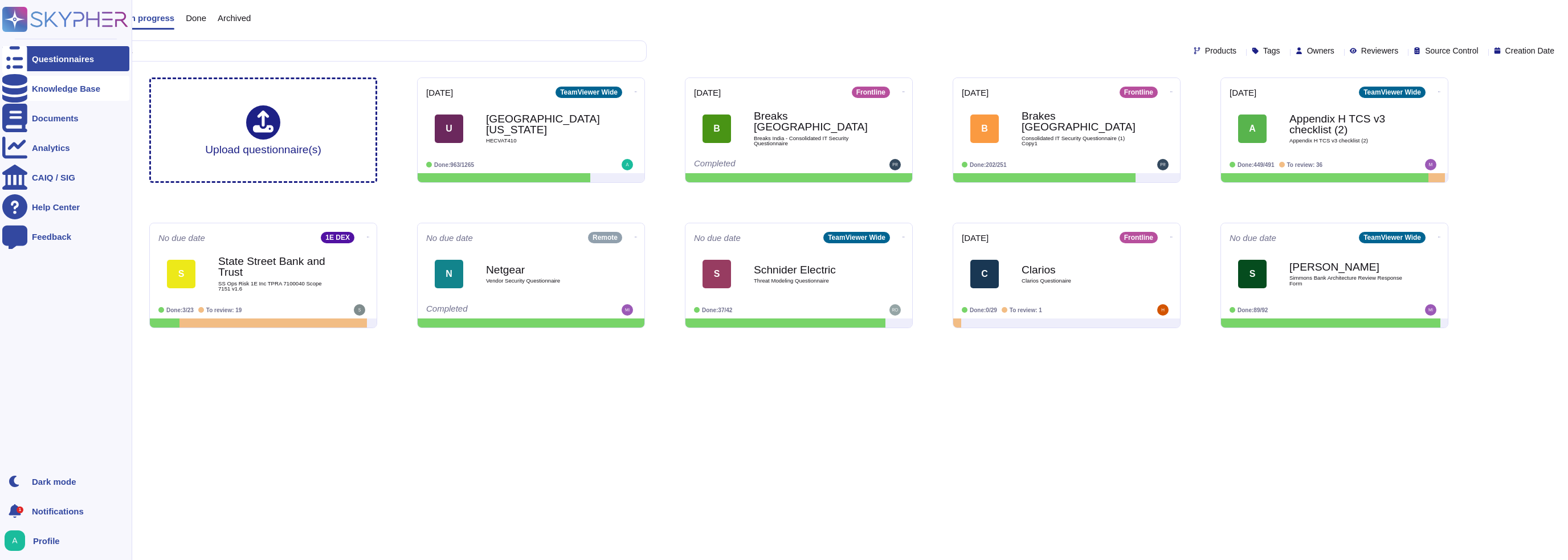
click at [19, 88] on icon at bounding box center [15, 88] width 25 height 29
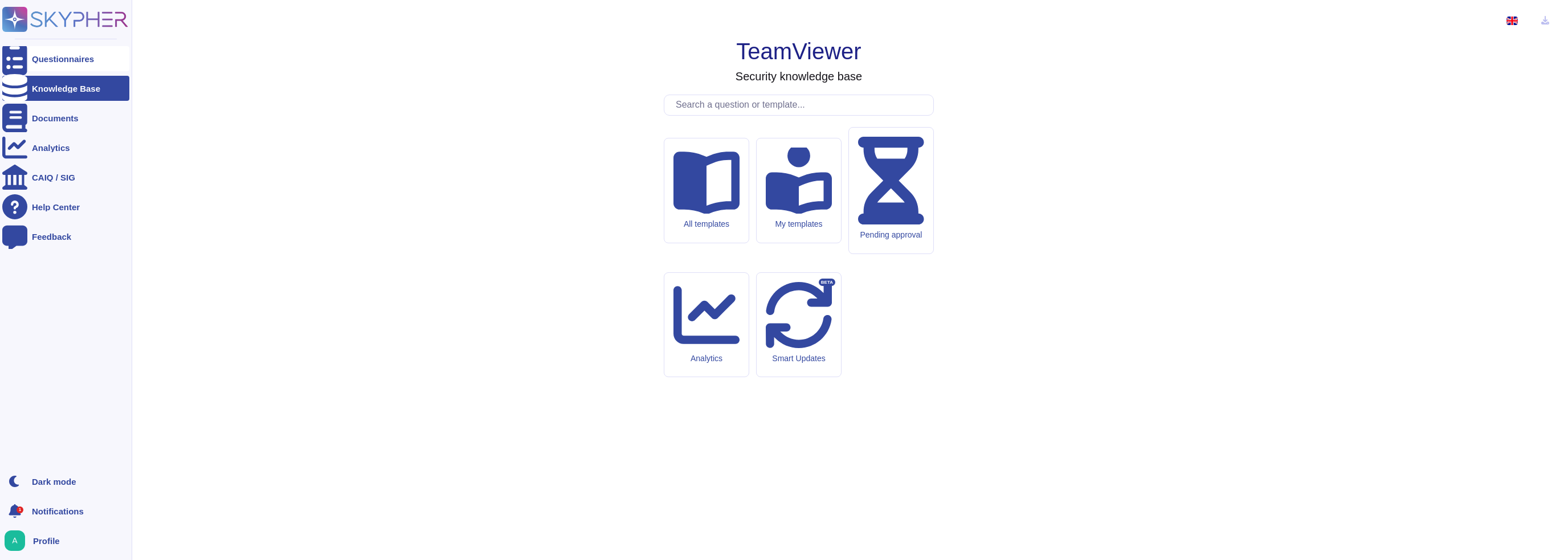
click at [44, 62] on div "Questionnaires" at bounding box center [63, 59] width 62 height 9
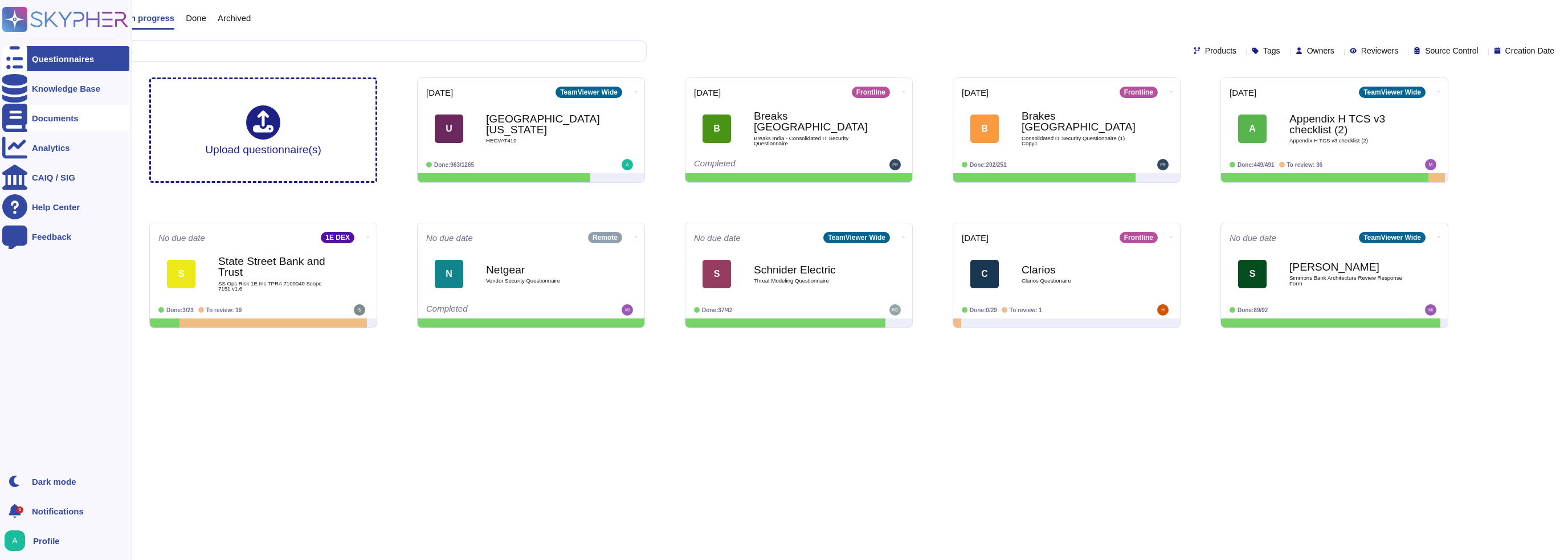
click at [19, 118] on icon at bounding box center [15, 117] width 25 height 29
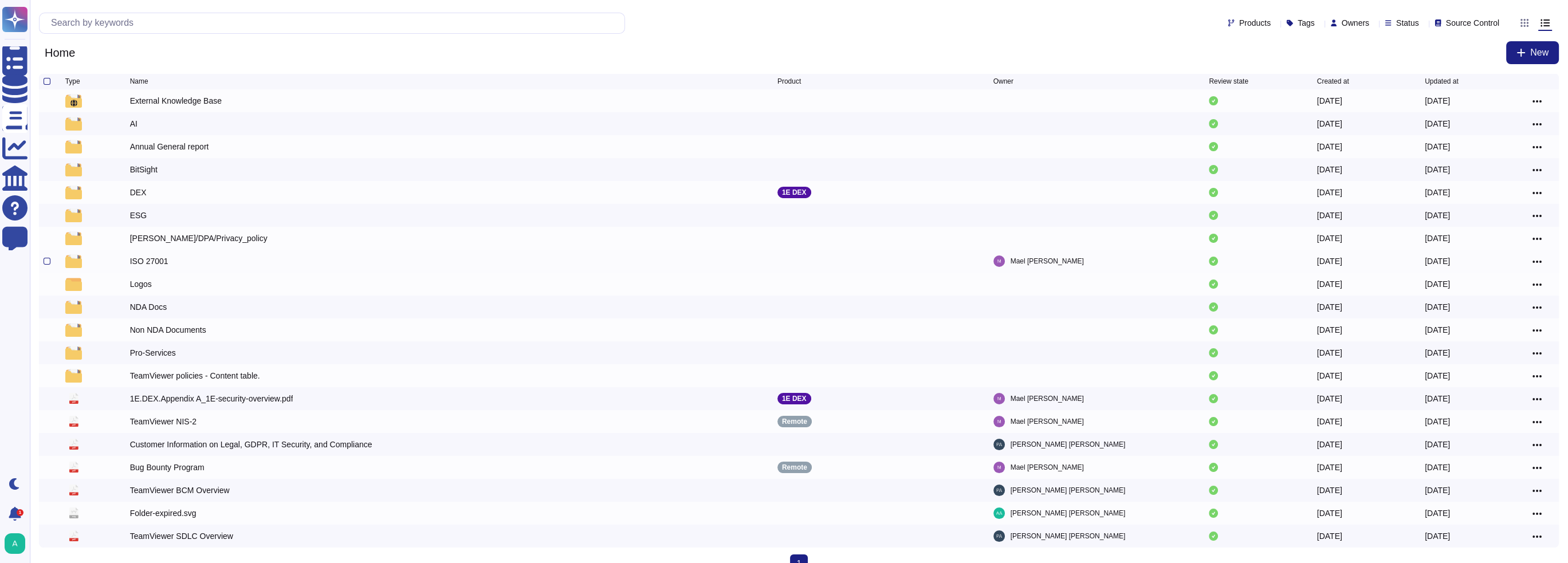
click at [143, 266] on div "ISO 27001" at bounding box center [149, 261] width 39 height 12
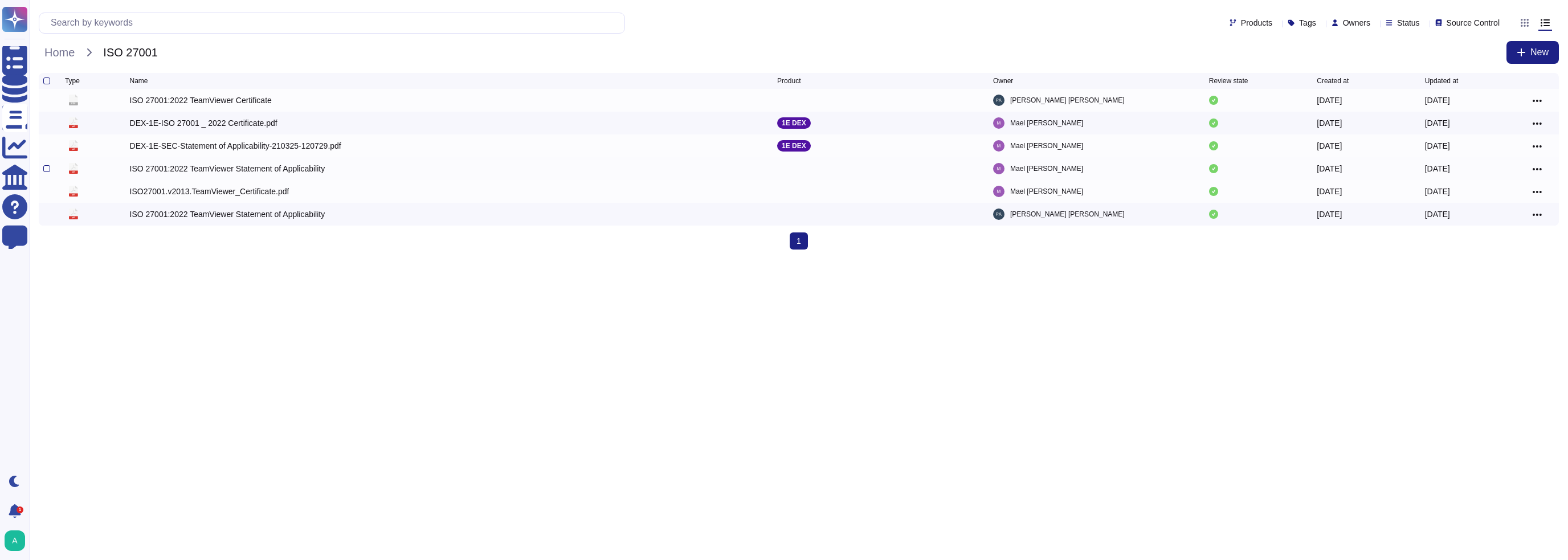
click at [217, 171] on div "ISO 27001:2022 TeamViewer Statement of Applicability" at bounding box center [227, 169] width 195 height 12
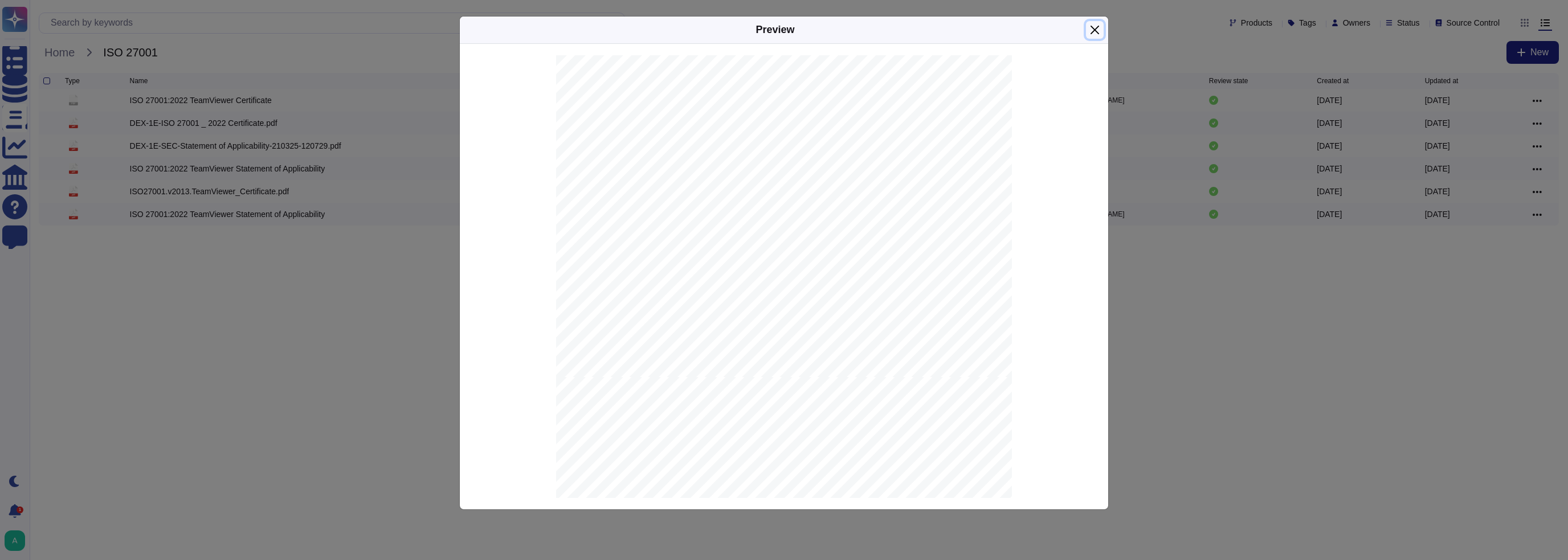
click at [1094, 30] on button "Close" at bounding box center [1094, 30] width 18 height 18
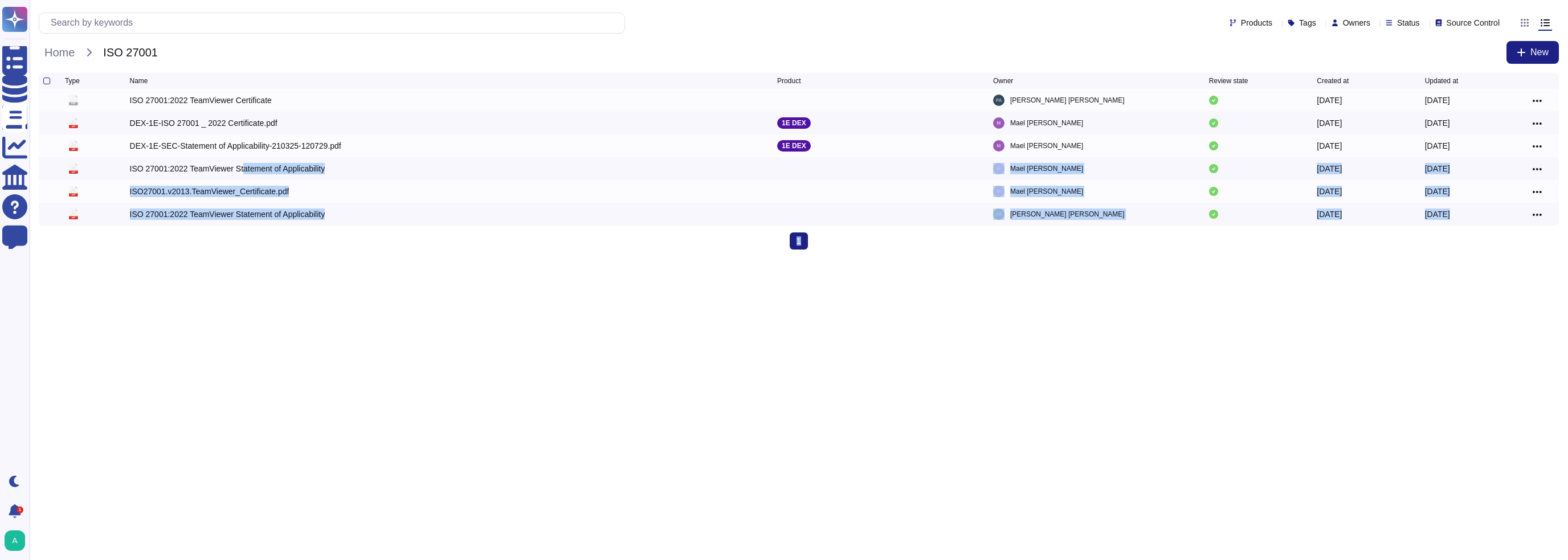
drag, startPoint x: 237, startPoint y: 169, endPoint x: 2018, endPoint y: 293, distance: 1785.3
click at [1567, 259] on html "Questionnaires Knowledge Base Documents Analytics CAIQ / SIG Help Center Feedba…" at bounding box center [784, 129] width 1568 height 259
click at [436, 259] on html "Questionnaires Knowledge Base Documents Analytics CAIQ / SIG Help Center Feedba…" at bounding box center [784, 129] width 1568 height 259
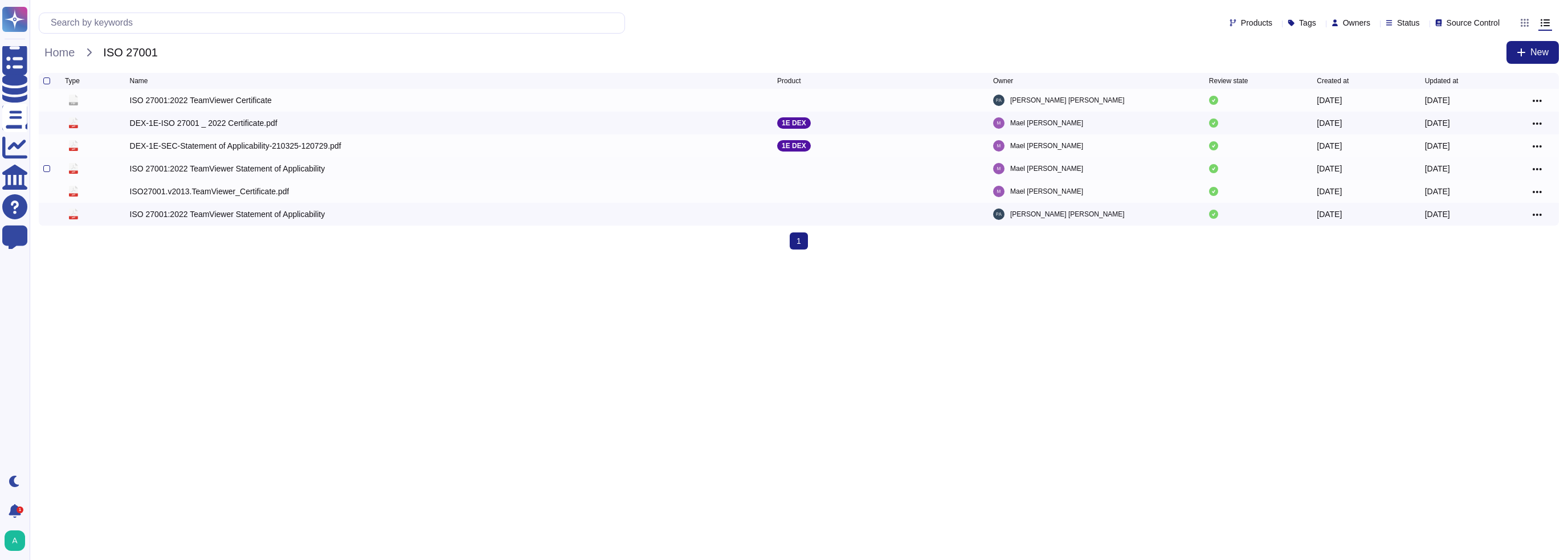
click at [169, 170] on div "ISO 27001:2022 TeamViewer Statement of Applicability" at bounding box center [227, 169] width 195 height 12
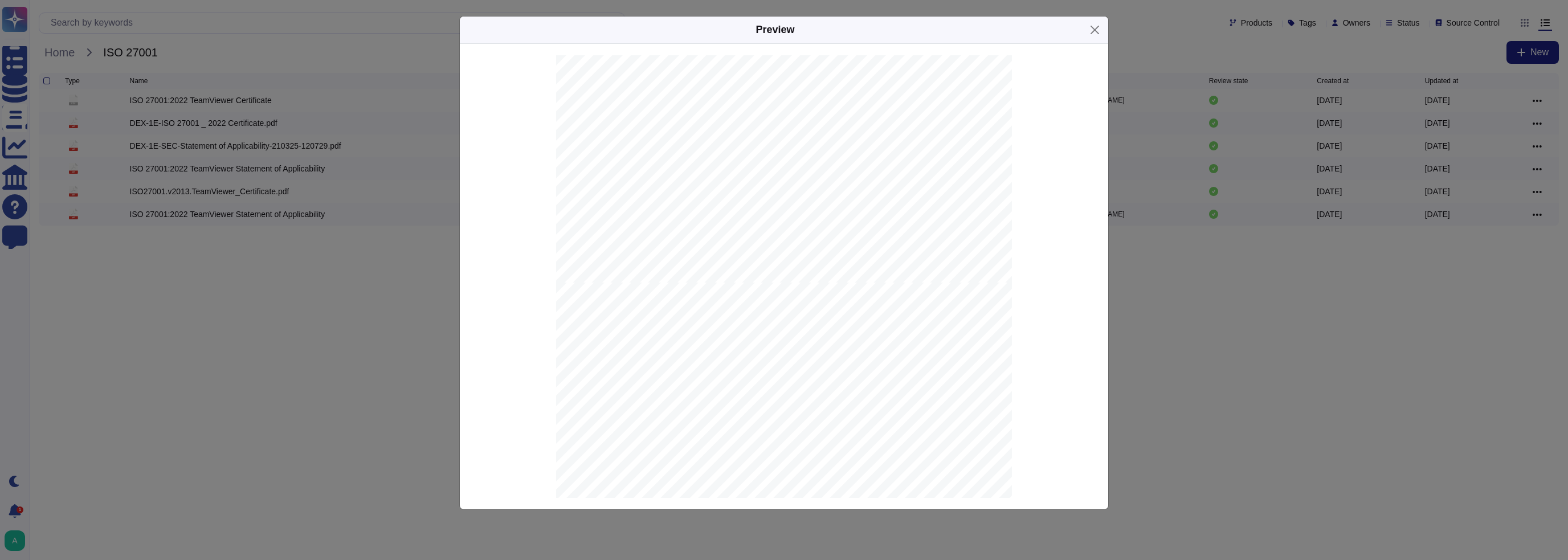
scroll to position [1709, 0]
click at [1102, 30] on button "Close" at bounding box center [1094, 30] width 18 height 18
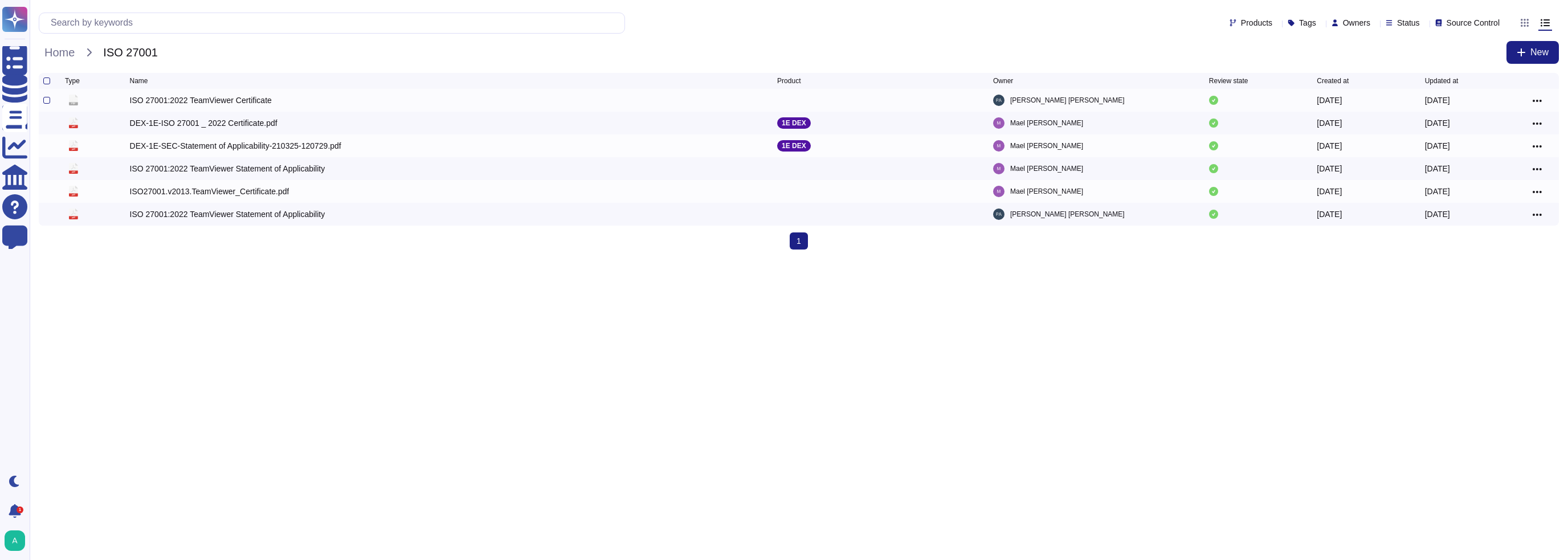
click at [209, 100] on div "ISO 27001:2022 TeamViewer Certificate" at bounding box center [200, 100] width 142 height 12
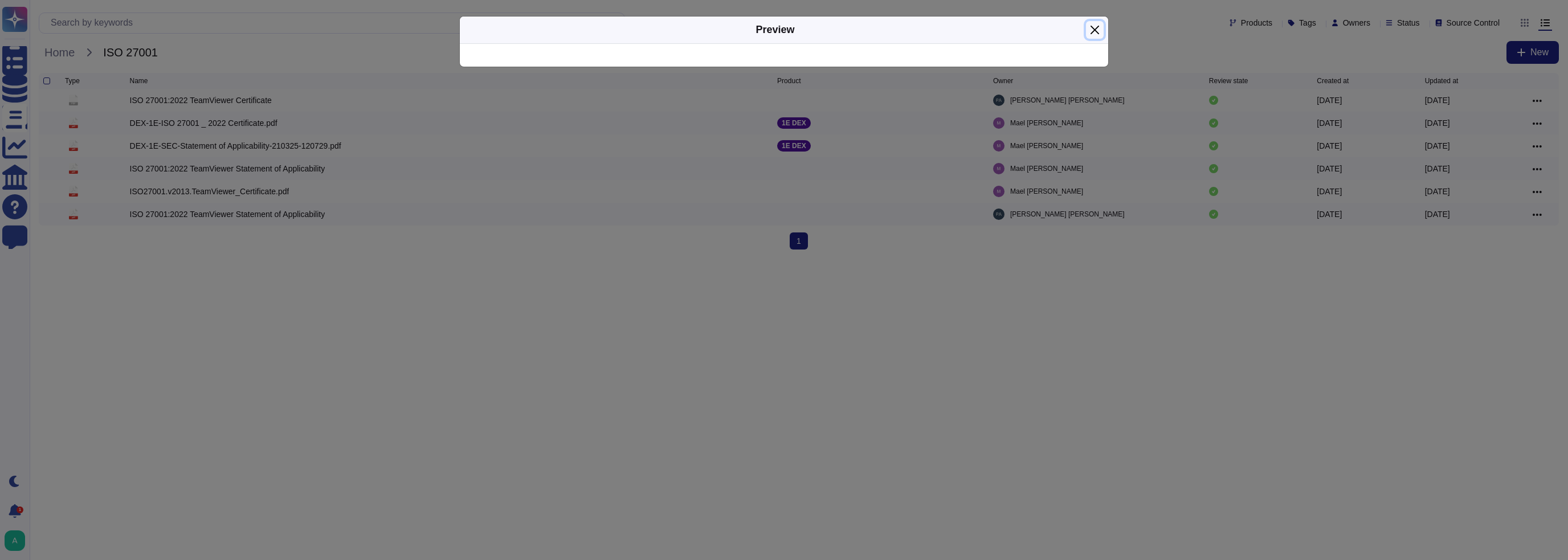
click at [1094, 28] on button "Close" at bounding box center [1094, 30] width 18 height 18
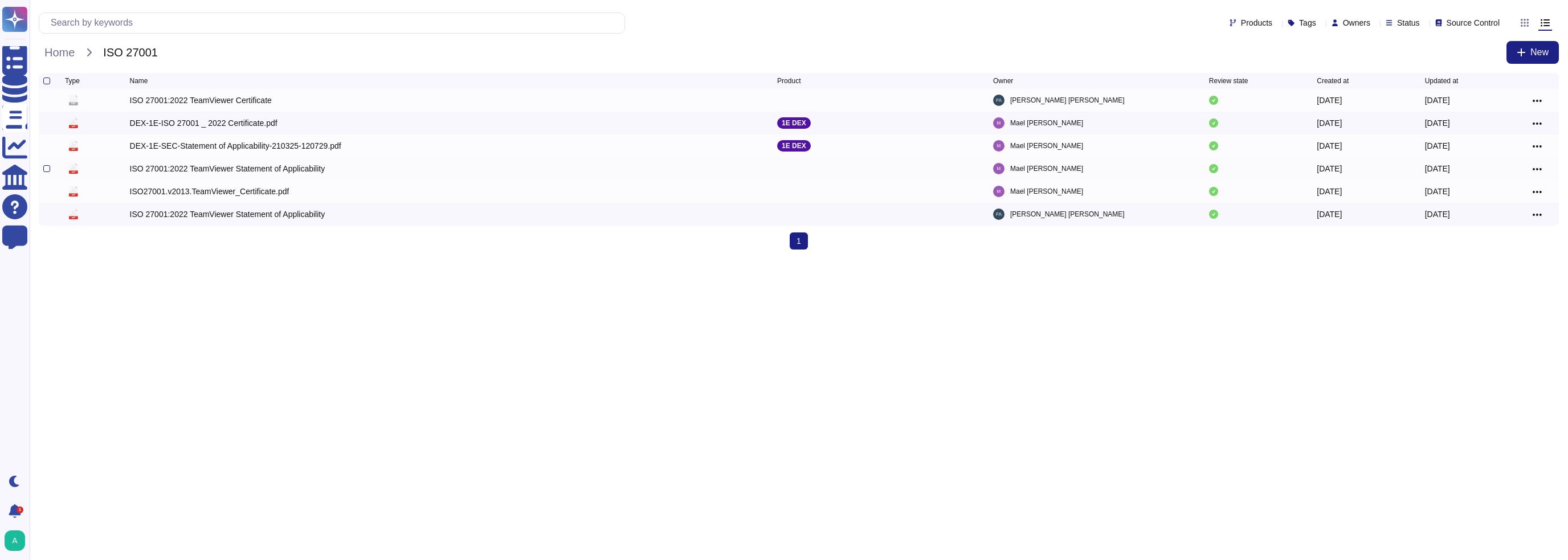
click at [1539, 174] on icon at bounding box center [1537, 169] width 9 height 10
click at [1485, 220] on link "Download" at bounding box center [1496, 220] width 90 height 16
click at [1539, 96] on div at bounding box center [1537, 100] width 9 height 12
click at [1537, 97] on div at bounding box center [1537, 100] width 9 height 12
click at [1536, 102] on icon at bounding box center [1537, 100] width 9 height 10
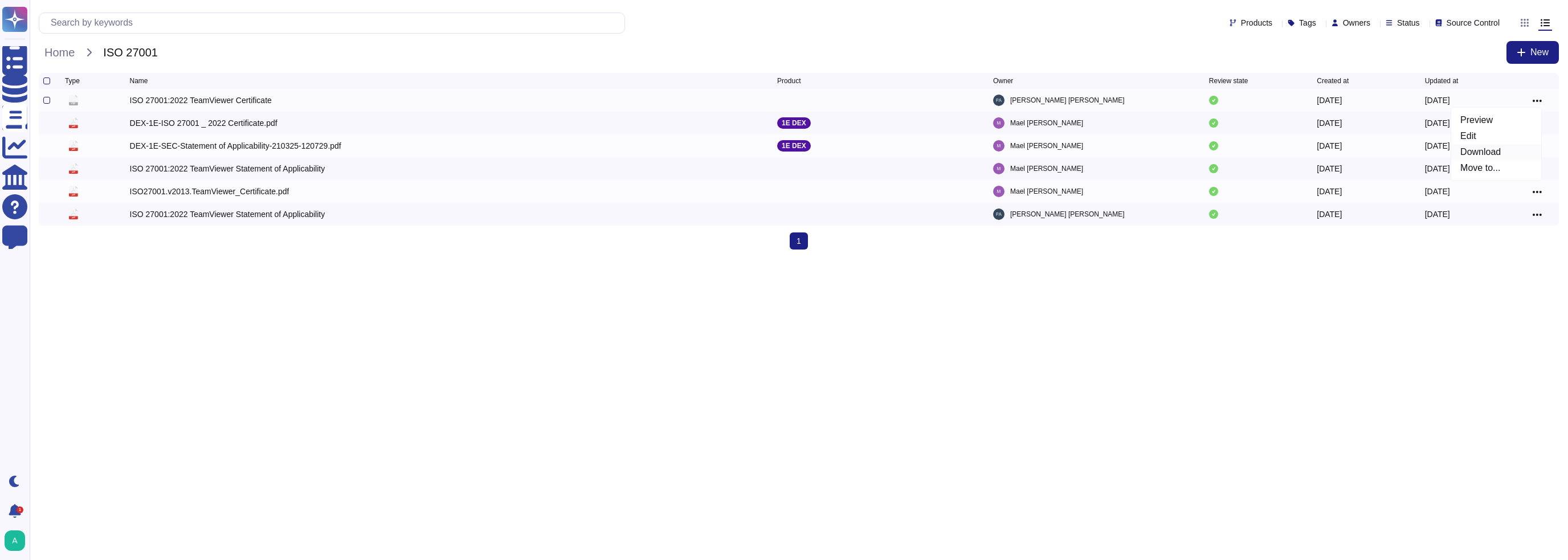
click at [1474, 150] on link "Download" at bounding box center [1496, 152] width 90 height 16
click at [50, 56] on span "Home" at bounding box center [60, 52] width 41 height 17
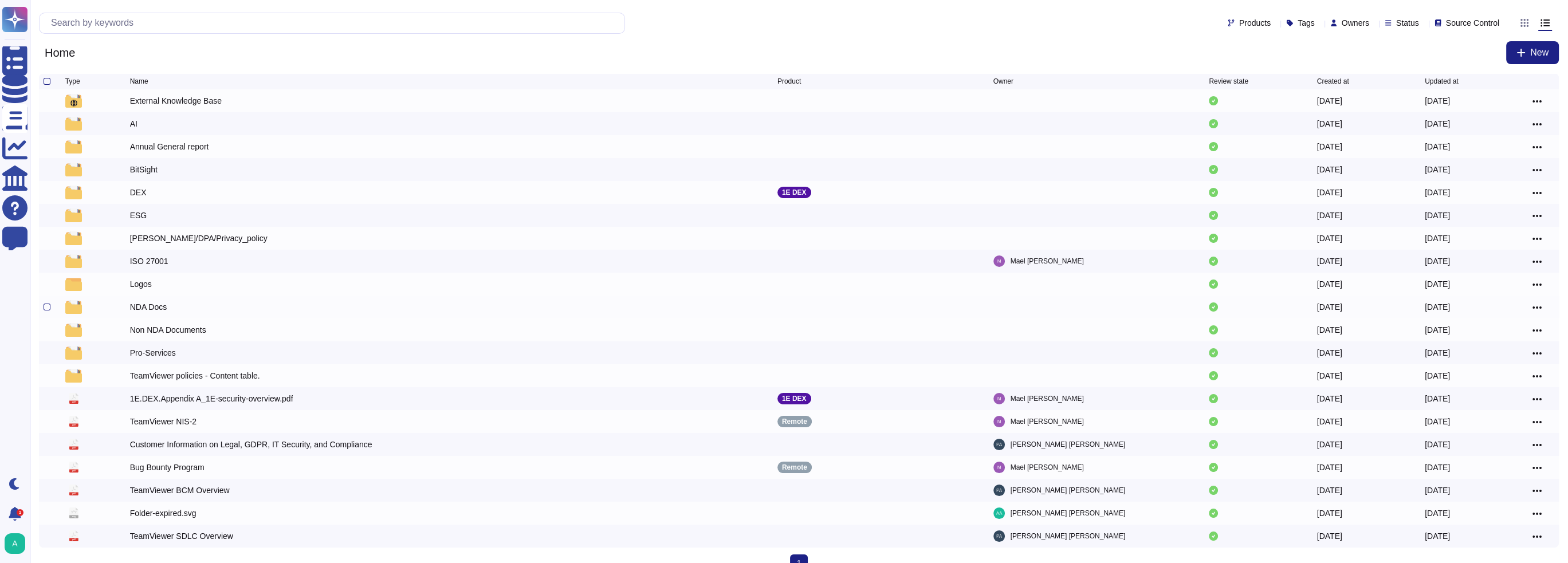
click at [142, 310] on div "NDA Docs" at bounding box center [148, 307] width 37 height 12
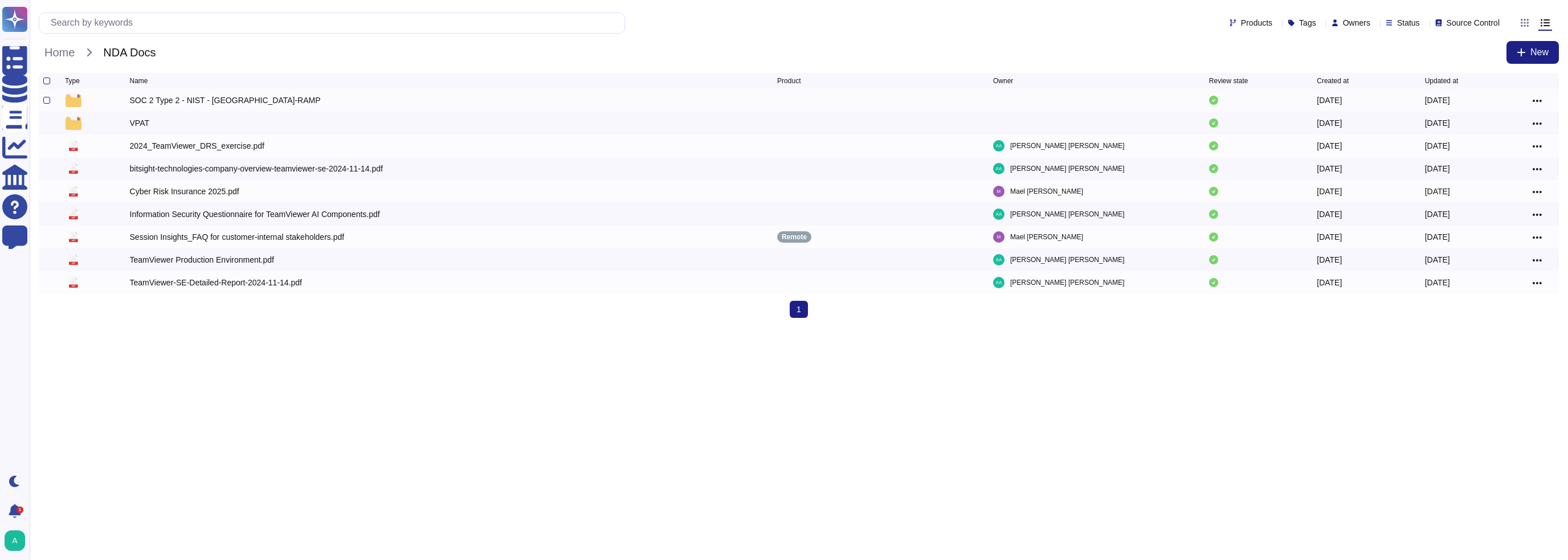
click at [148, 102] on div "SOC 2 Type 2 - NIST - [GEOGRAPHIC_DATA]-RAMP" at bounding box center [225, 100] width 191 height 12
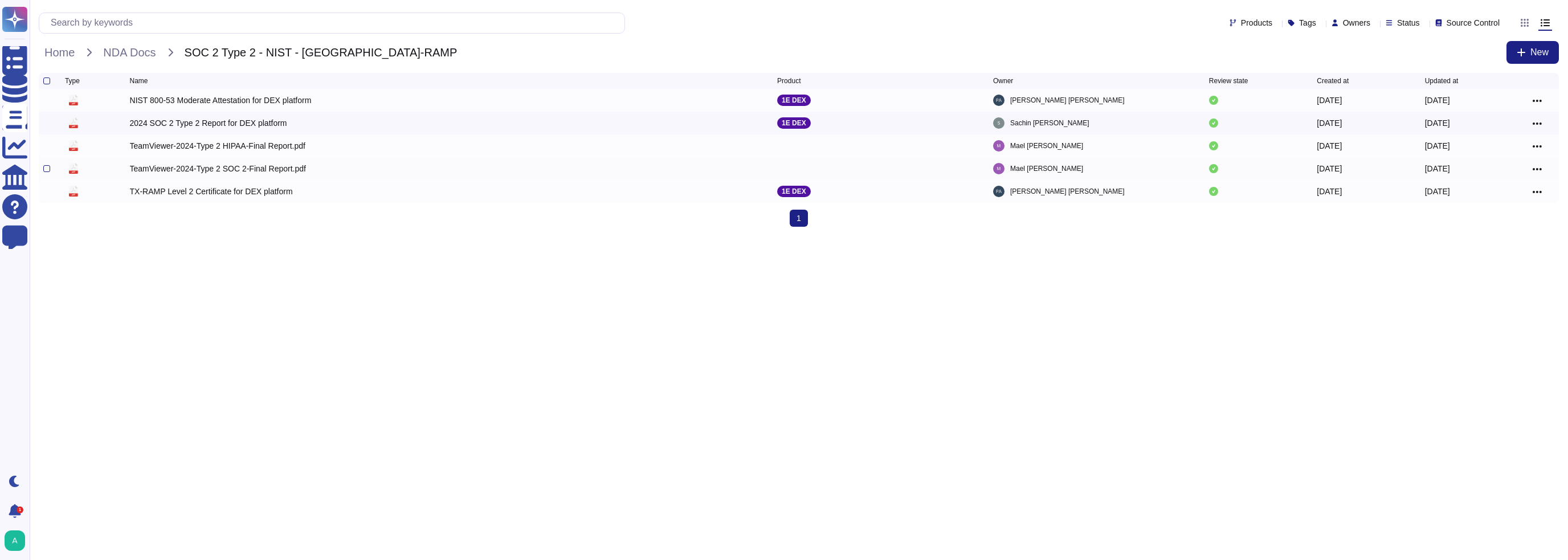
click at [1537, 170] on icon at bounding box center [1537, 169] width 9 height 10
click at [1483, 219] on link "Download" at bounding box center [1496, 220] width 90 height 16
click at [148, 45] on span "NDA Docs" at bounding box center [129, 52] width 64 height 17
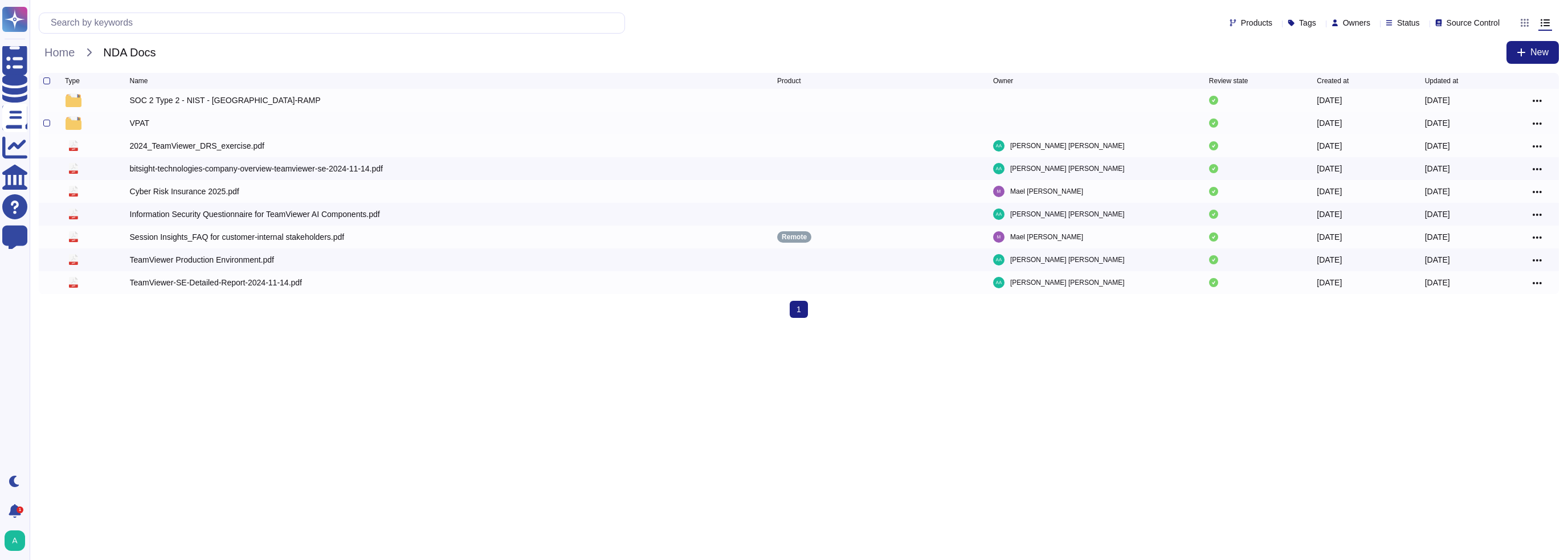
click at [139, 129] on div "VPAT" at bounding box center [139, 123] width 20 height 12
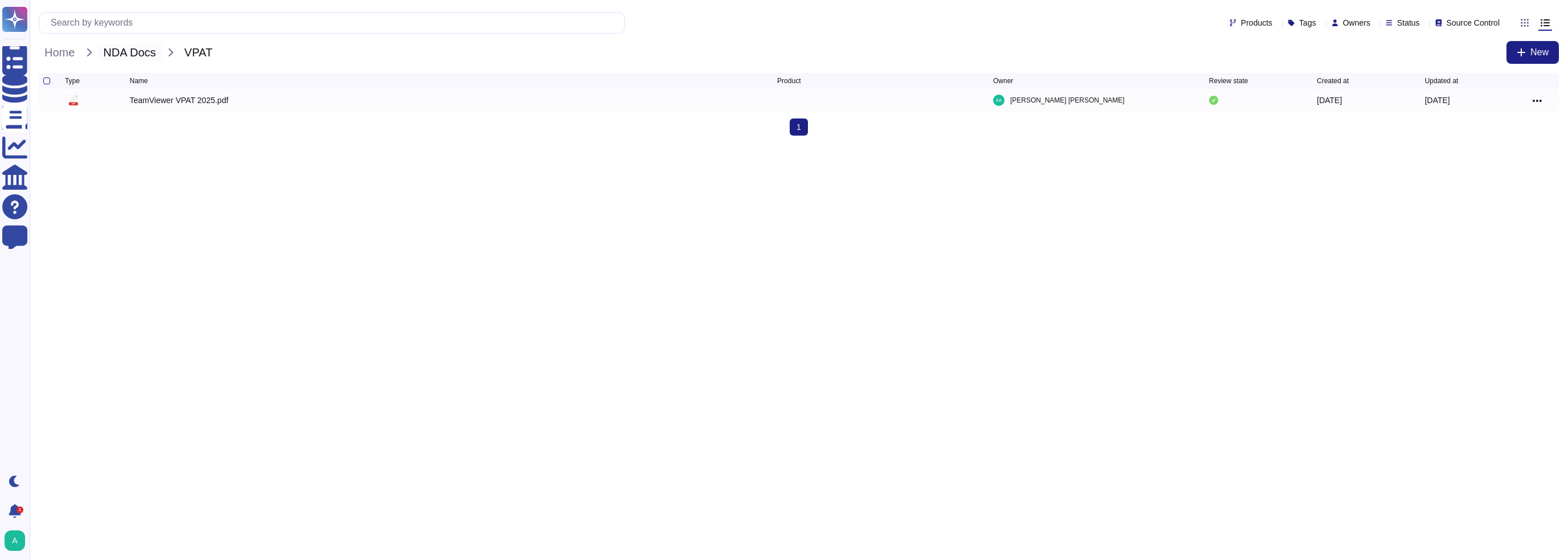
click at [154, 55] on span "NDA Docs" at bounding box center [129, 52] width 64 height 17
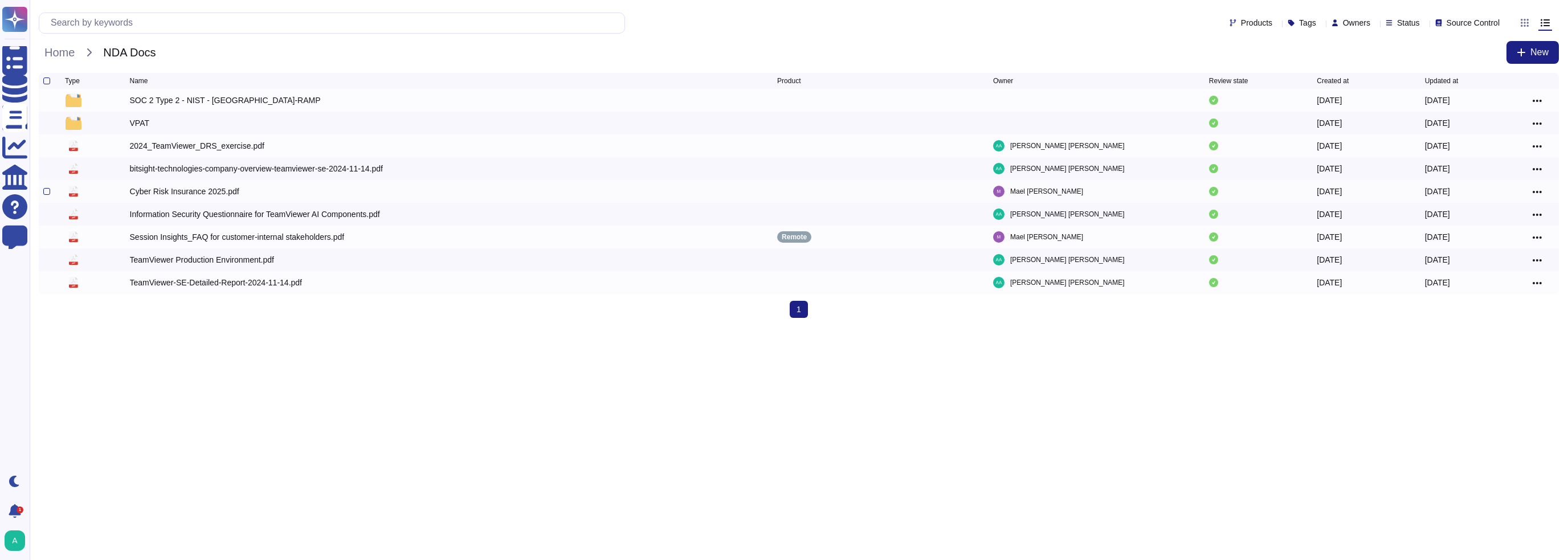
click at [194, 193] on div "Cyber Risk Insurance 2025.pdf" at bounding box center [184, 191] width 110 height 12
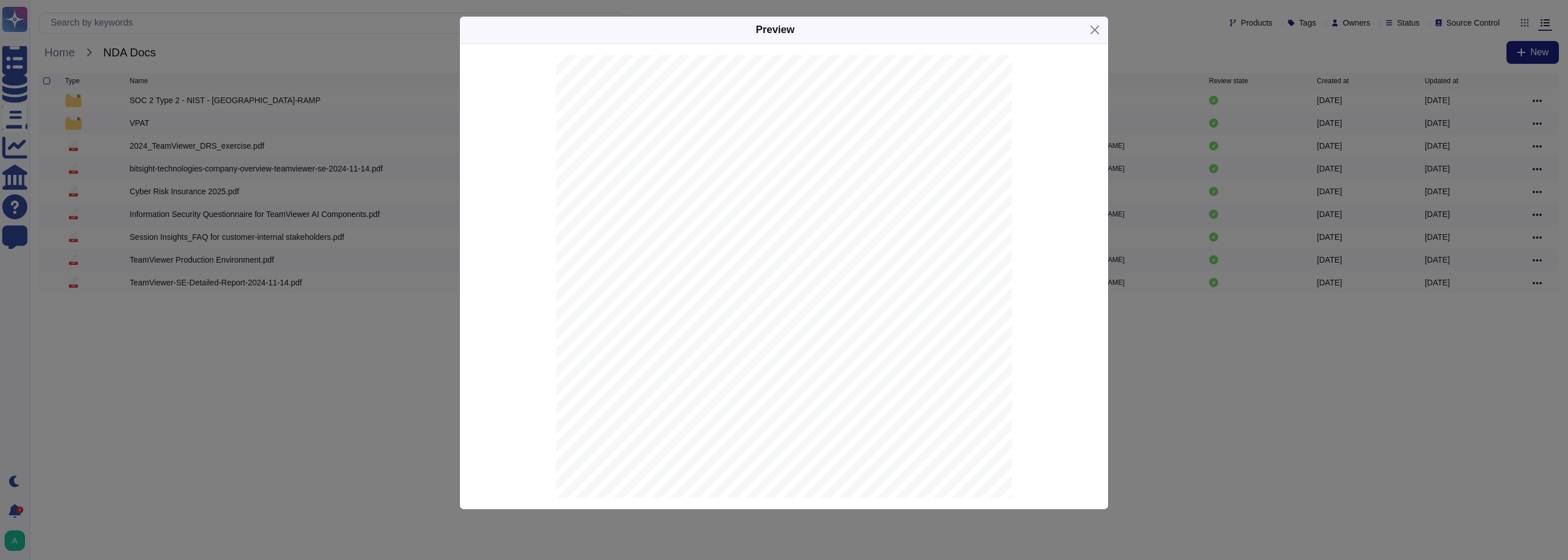
scroll to position [210, 0]
click at [1088, 31] on button "Close" at bounding box center [1094, 30] width 18 height 18
